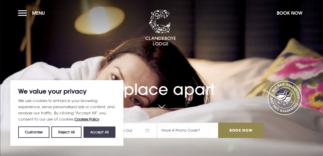
click at [99, 134] on button "Accept All" at bounding box center [100, 131] width 32 height 11
checkbox input "true"
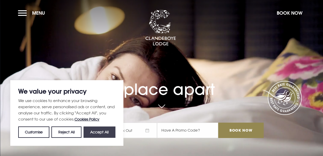
checkbox input "true"
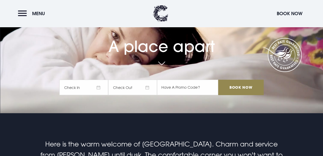
scroll to position [43, 0]
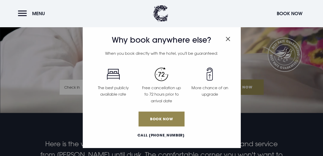
click at [228, 36] on span "Close modal" at bounding box center [228, 38] width 5 height 10
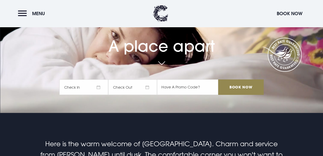
click at [86, 87] on span "Check In" at bounding box center [83, 86] width 49 height 15
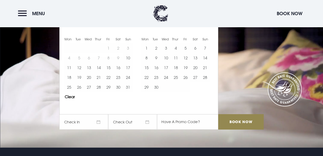
scroll to position [0, 0]
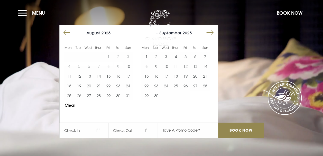
click at [214, 31] on button "Move forward to switch to the next month." at bounding box center [210, 33] width 10 height 10
click at [209, 31] on button "Move forward to switch to the next month." at bounding box center [210, 33] width 10 height 10
click at [208, 76] on button "21" at bounding box center [205, 76] width 10 height 10
click at [151, 85] on button "22" at bounding box center [146, 86] width 10 height 10
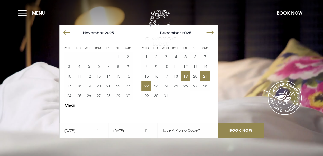
click at [188, 77] on button "19" at bounding box center [186, 76] width 10 height 10
click at [197, 75] on button "20" at bounding box center [195, 76] width 10 height 10
click at [238, 92] on h1 "A place apart" at bounding box center [161, 85] width 204 height 28
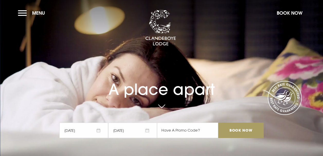
click at [242, 130] on input "Book Now" at bounding box center [240, 130] width 45 height 15
